Goal: Task Accomplishment & Management: Manage account settings

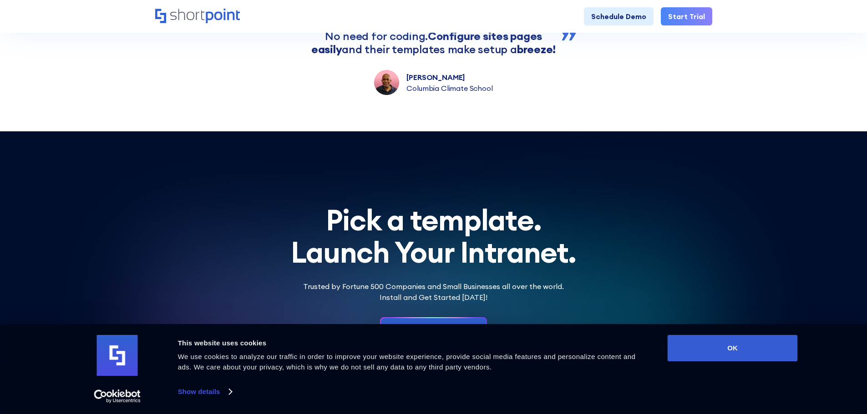
scroll to position [2728, 0]
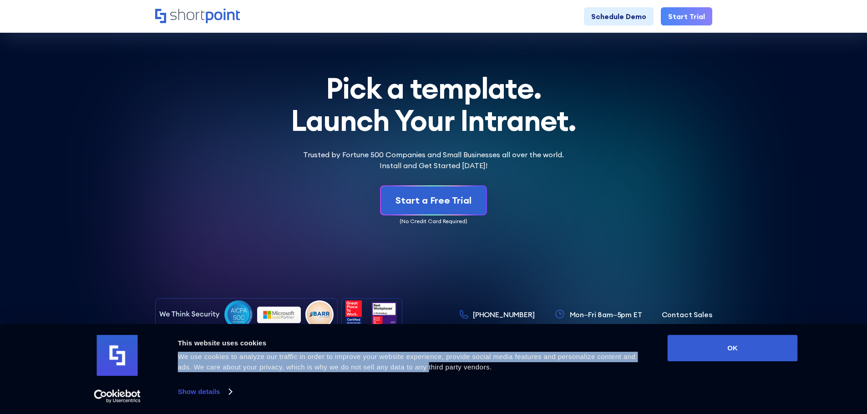
drag, startPoint x: 424, startPoint y: 325, endPoint x: 428, endPoint y: 378, distance: 52.9
click at [428, 378] on div "Consent Details [#IABV2SETTINGS#] About This website uses cookies We use cookie…" at bounding box center [433, 369] width 867 height 90
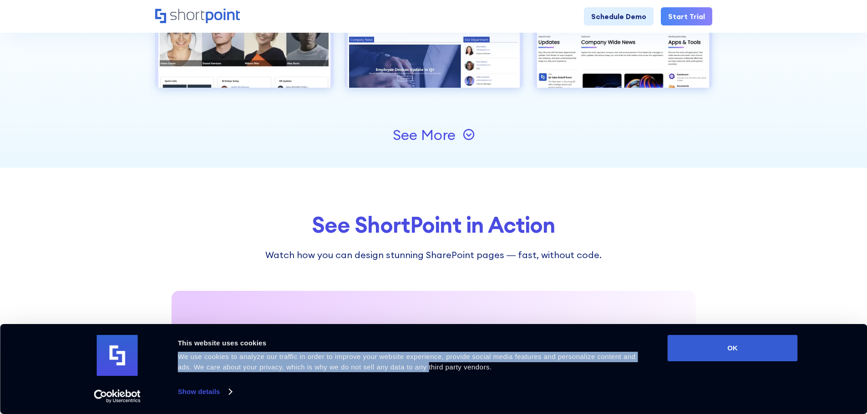
scroll to position [1272, 0]
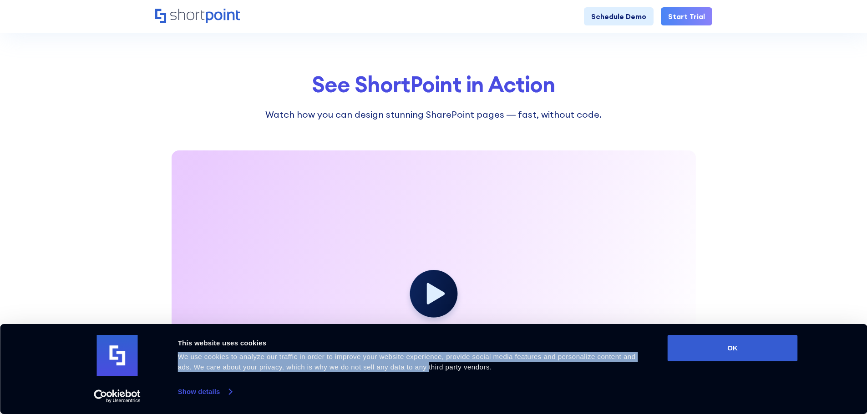
click at [226, 391] on link "Show details" at bounding box center [205, 392] width 54 height 14
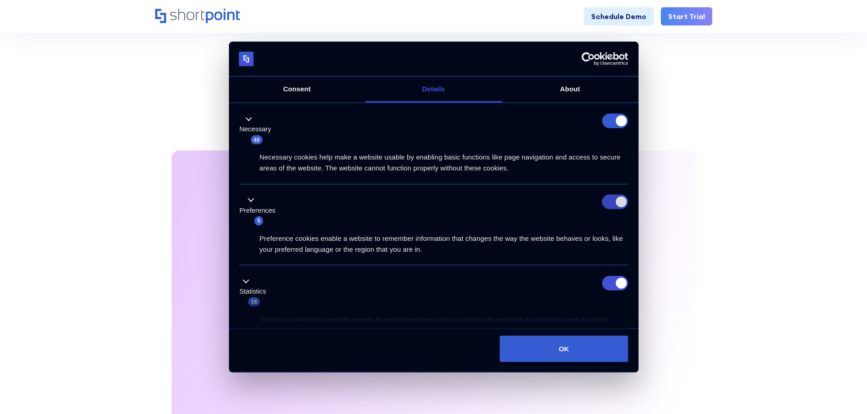
click at [606, 202] on input "Preferences" at bounding box center [615, 202] width 26 height 15
checkbox input "false"
click at [605, 284] on input "Statistics" at bounding box center [615, 283] width 26 height 15
checkbox input "false"
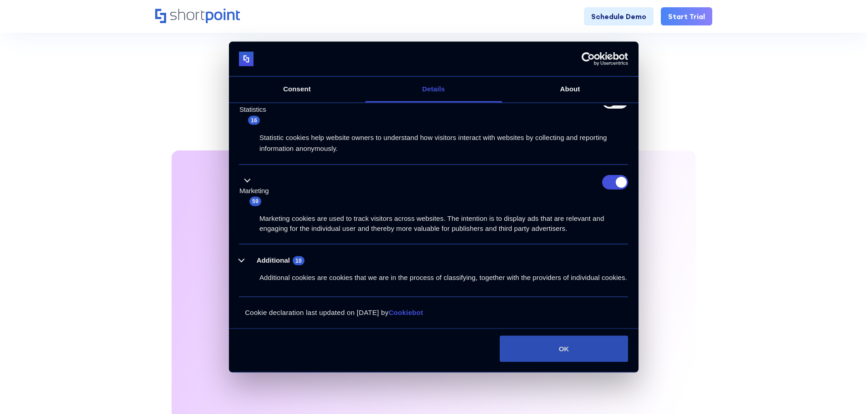
click at [560, 350] on button "OK" at bounding box center [564, 349] width 128 height 26
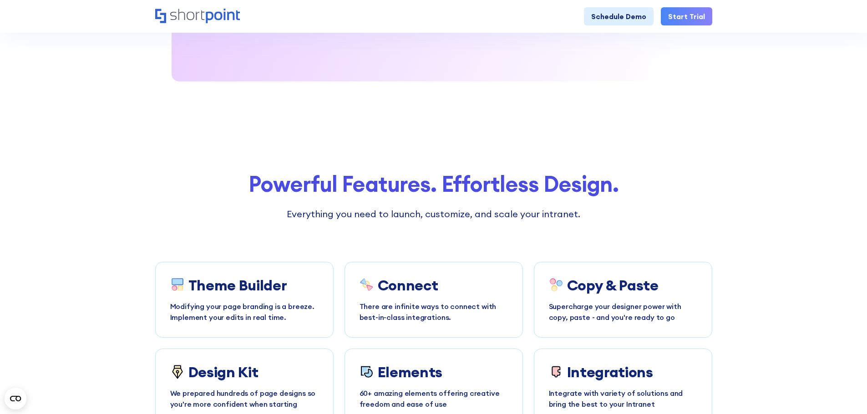
scroll to position [2728, 0]
